Goal: Information Seeking & Learning: Learn about a topic

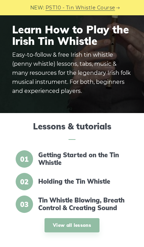
scroll to position [37, 0]
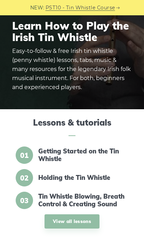
click at [77, 221] on link "View all lessons" at bounding box center [71, 221] width 55 height 14
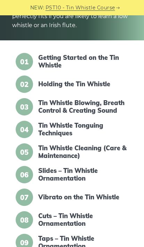
scroll to position [139, 0]
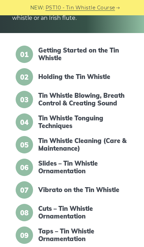
click at [98, 186] on link "Vibrato on the Tin Whistle" at bounding box center [82, 190] width 88 height 8
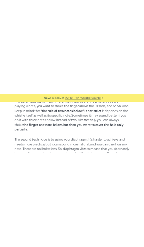
scroll to position [459, 0]
